Goal: Communication & Community: Ask a question

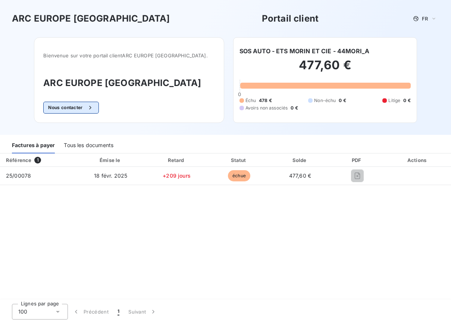
click at [80, 107] on button "Nous contacter" at bounding box center [70, 108] width 55 height 12
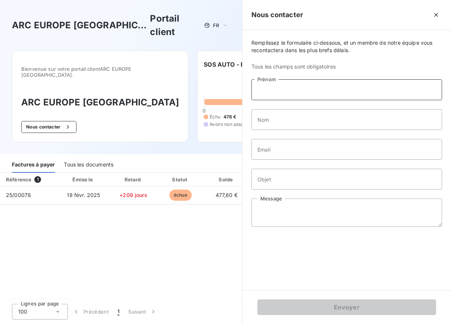
click at [263, 90] on input "Prénom" at bounding box center [346, 89] width 191 height 21
type input "sos auto"
click at [268, 150] on input "Email" at bounding box center [346, 149] width 191 height 21
type input "[EMAIL_ADDRESS][DOMAIN_NAME]"
click at [271, 180] on input "Objet" at bounding box center [346, 179] width 191 height 21
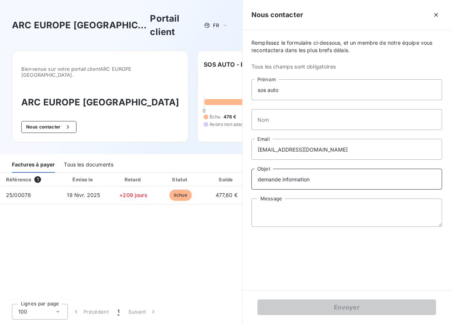
type input "demande information"
click at [250, 208] on div "Remplissez le formulaire ci-dessous, et un membre de notre équipe vous recontac…" at bounding box center [346, 160] width 208 height 260
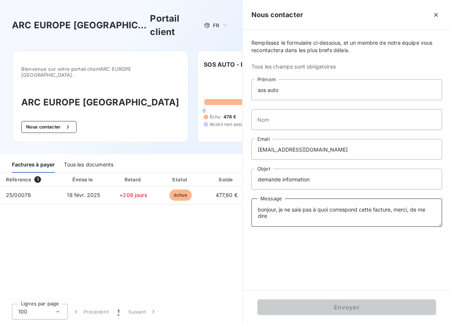
type textarea "bonjour, je ne sais pas à quoi correspond cette facture, merci, de me dire"
